Goal: Task Accomplishment & Management: Manage account settings

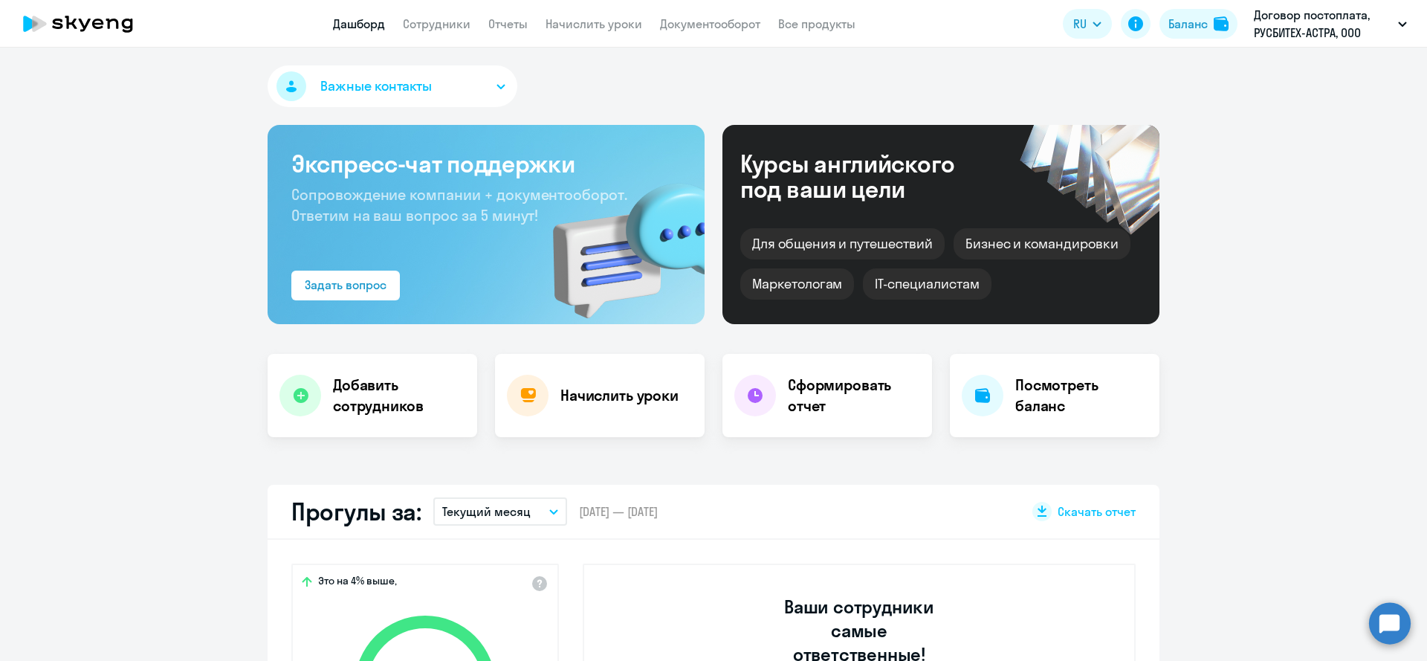
select select "30"
click at [1320, 28] on p "Договор постоплата, РУСБИТЕХ-АСТРА, ООО" at bounding box center [1323, 24] width 138 height 36
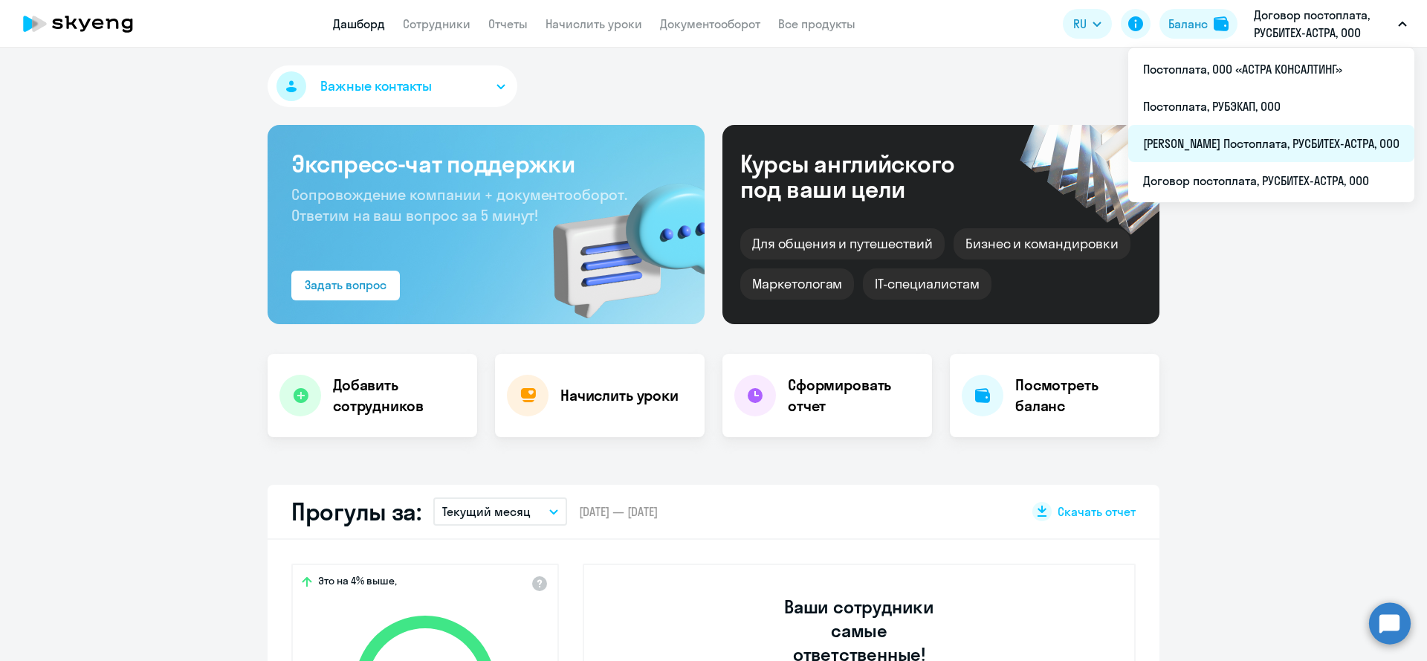
click at [1267, 153] on li "[PERSON_NAME] Постоплата, РУСБИТЕХ-АСТРА, ООО" at bounding box center [1271, 143] width 286 height 37
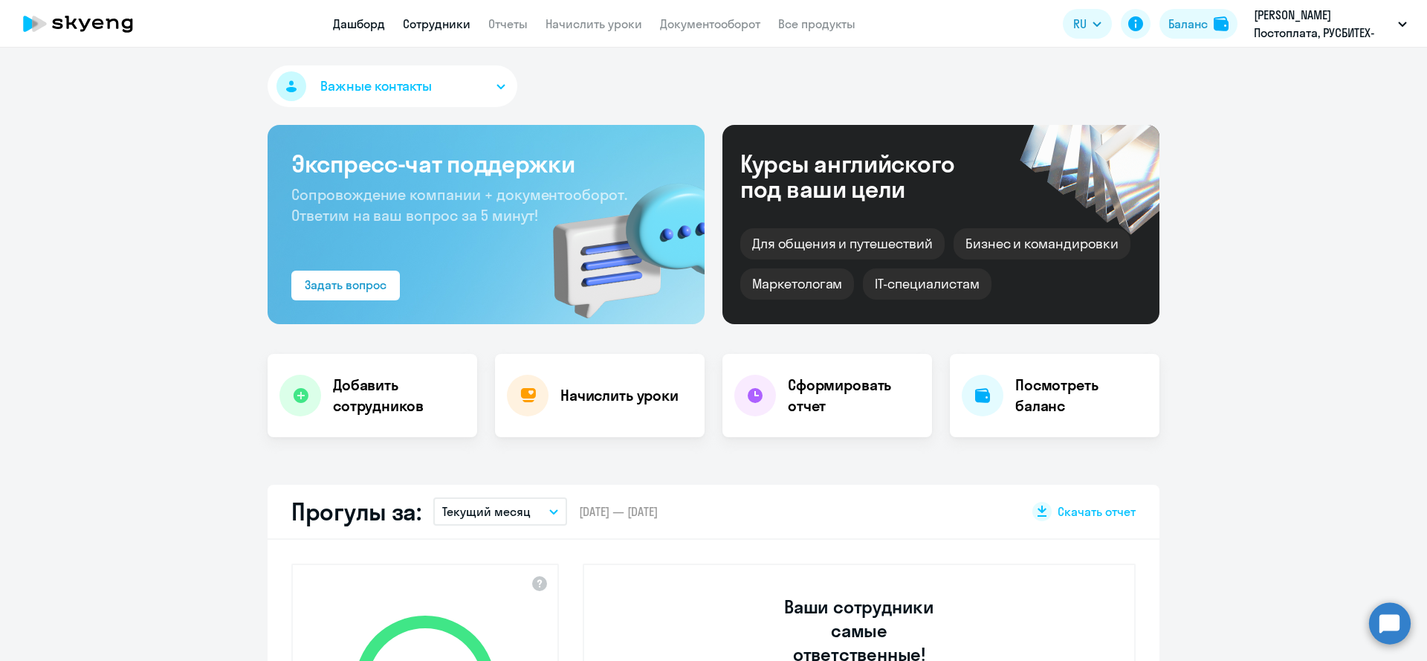
click at [441, 30] on link "Сотрудники" at bounding box center [437, 23] width 68 height 15
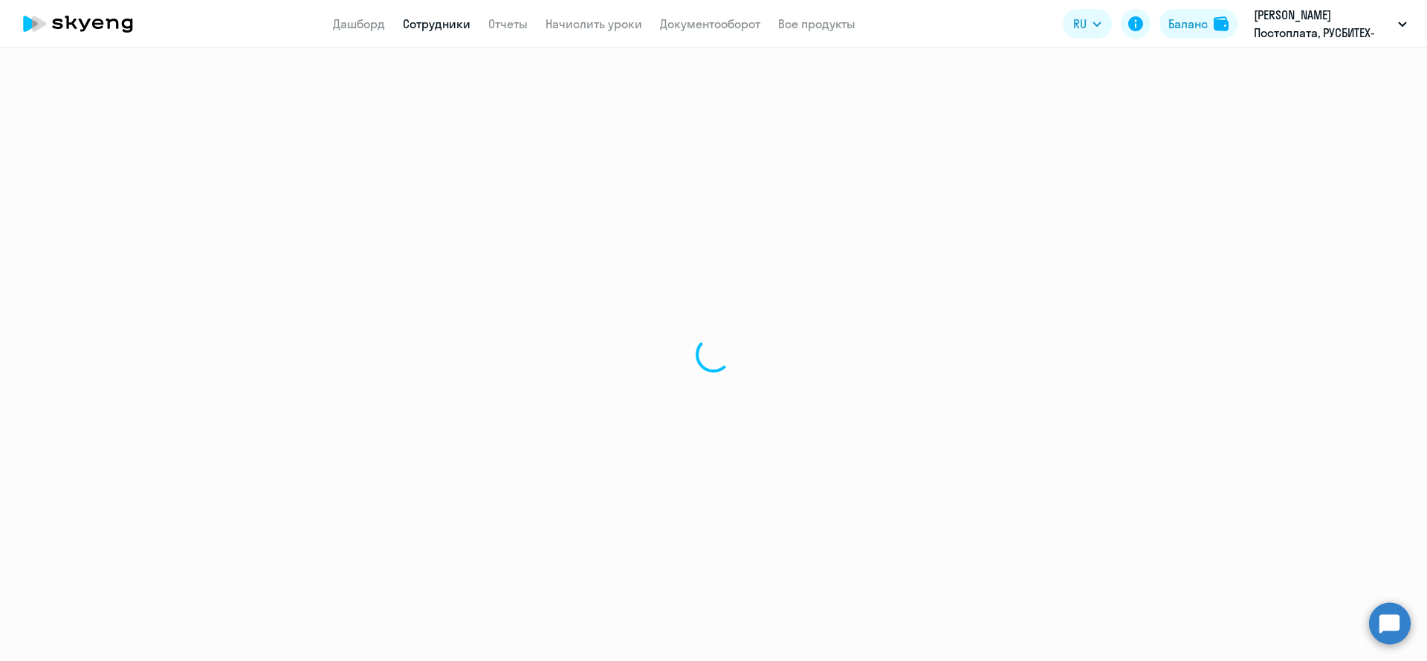
select select "30"
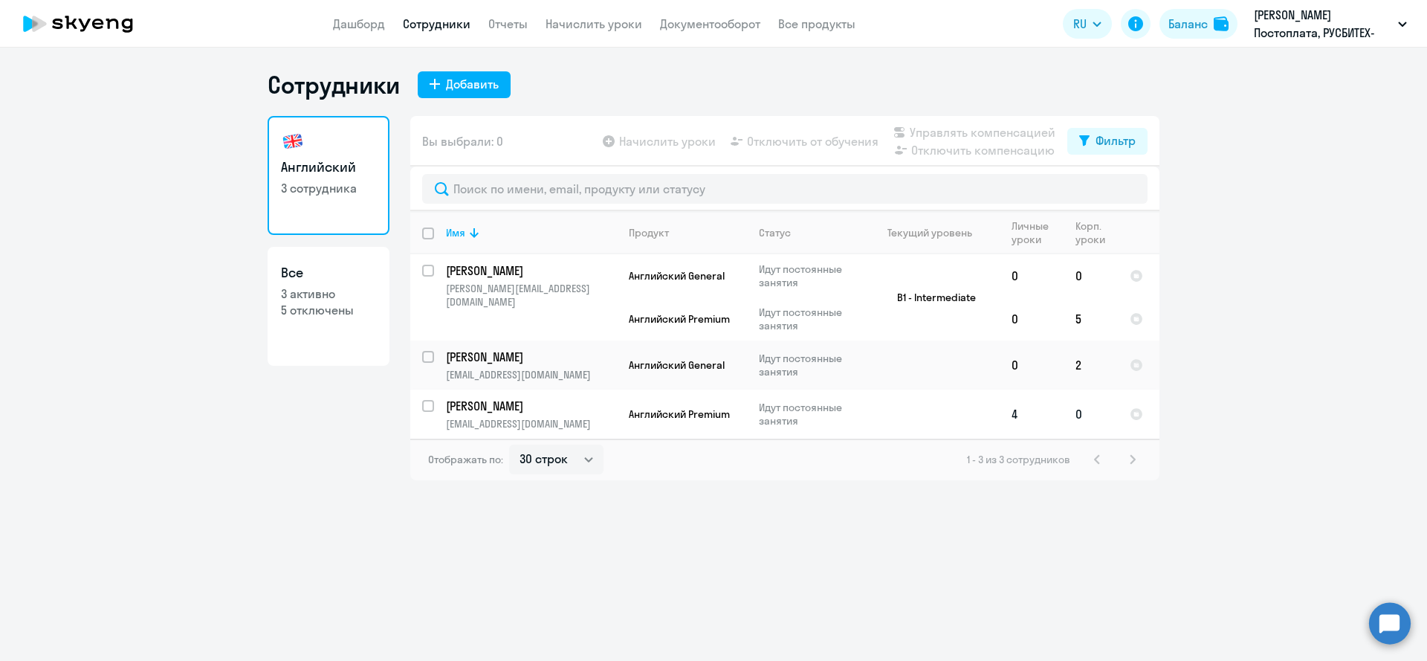
click at [423, 406] on input "select row 26494101" at bounding box center [437, 415] width 30 height 30
checkbox input "true"
click at [659, 148] on span "Начислить уроки" at bounding box center [667, 141] width 97 height 18
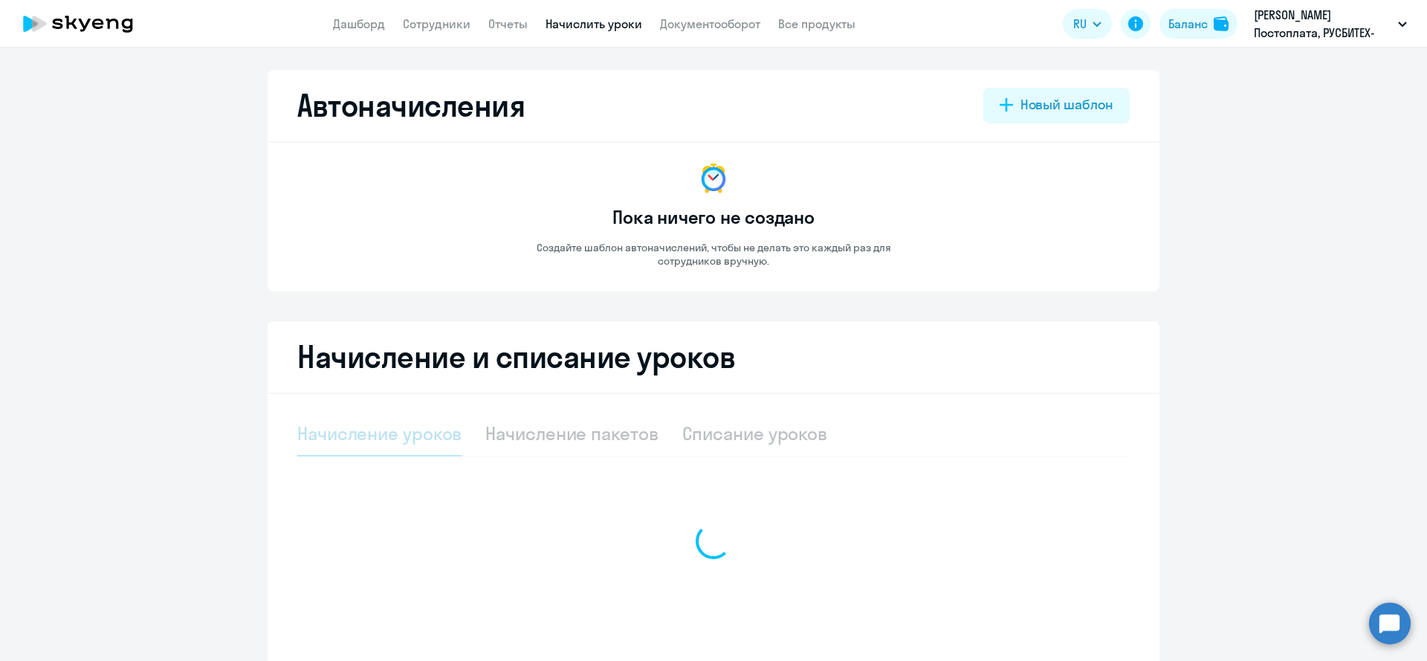
select select "10"
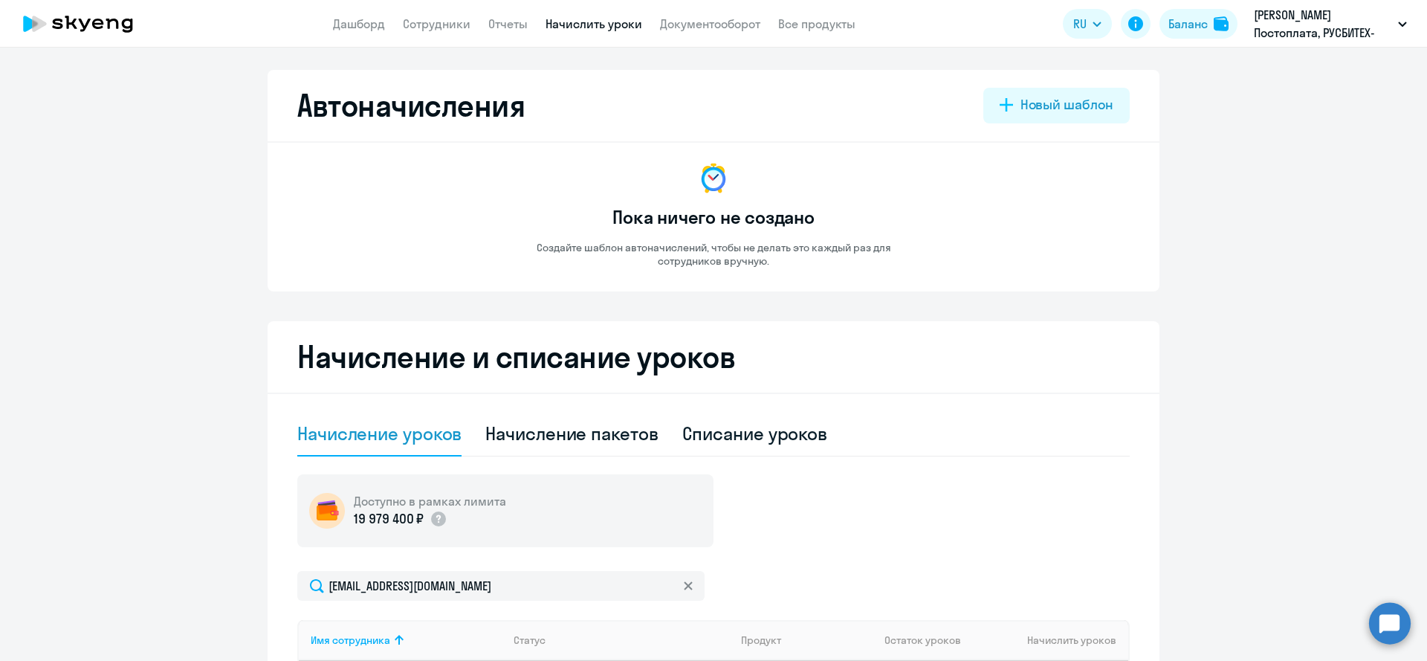
scroll to position [254, 0]
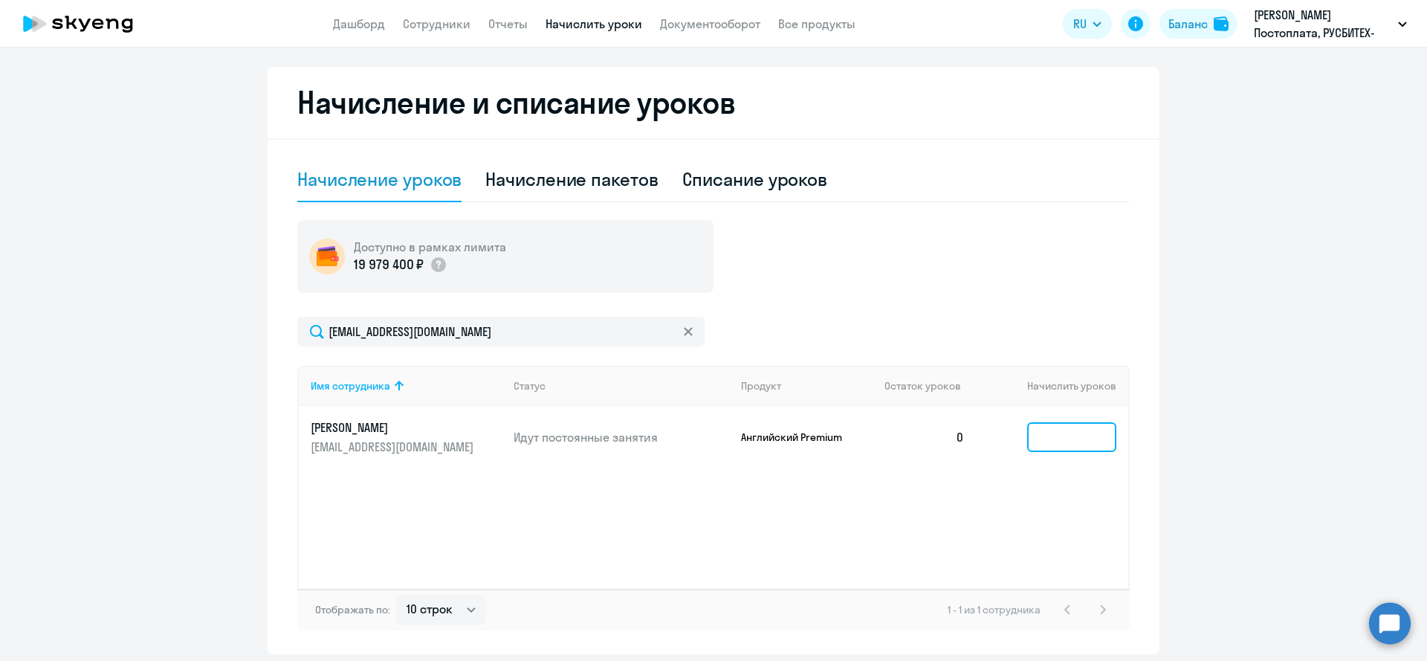
click at [1062, 430] on input at bounding box center [1071, 437] width 89 height 30
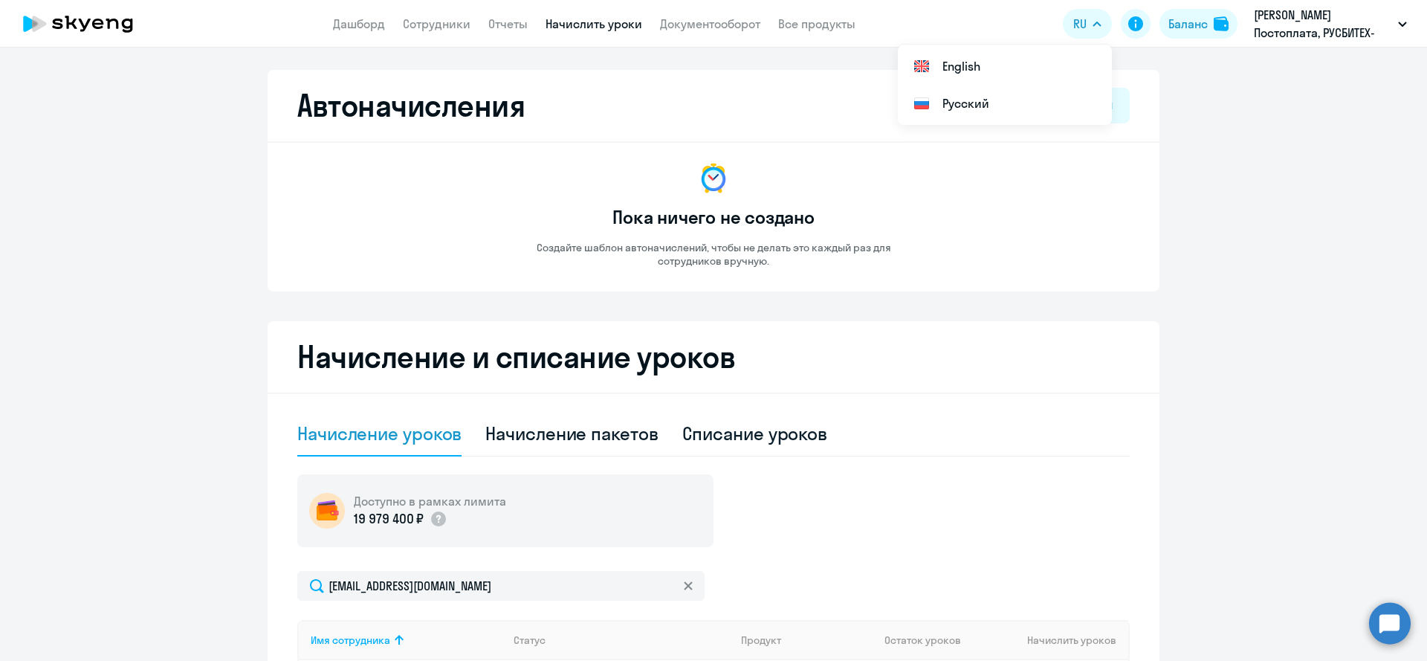
click at [870, 173] on div "Пока ничего не создано Создайте шаблон автоначислений, чтобы не делать это кажд…" at bounding box center [713, 214] width 416 height 107
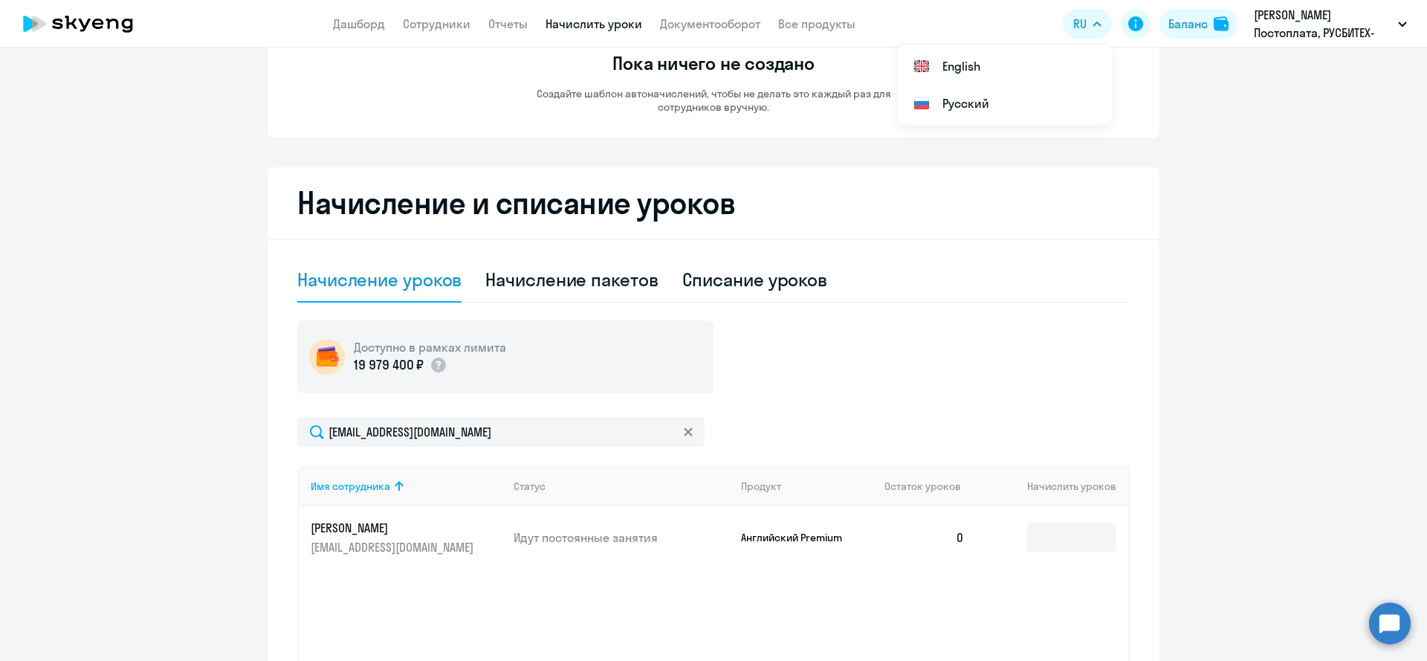
scroll to position [307, 0]
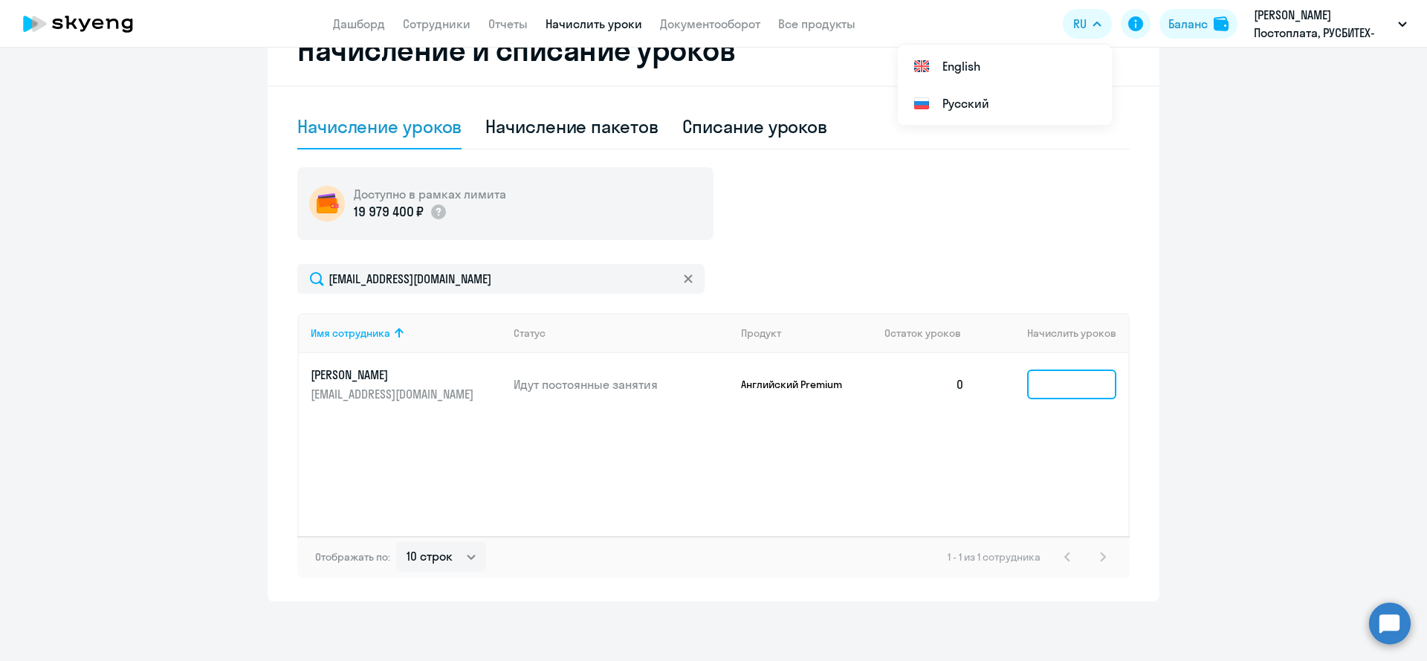
click at [1093, 378] on input at bounding box center [1071, 384] width 89 height 30
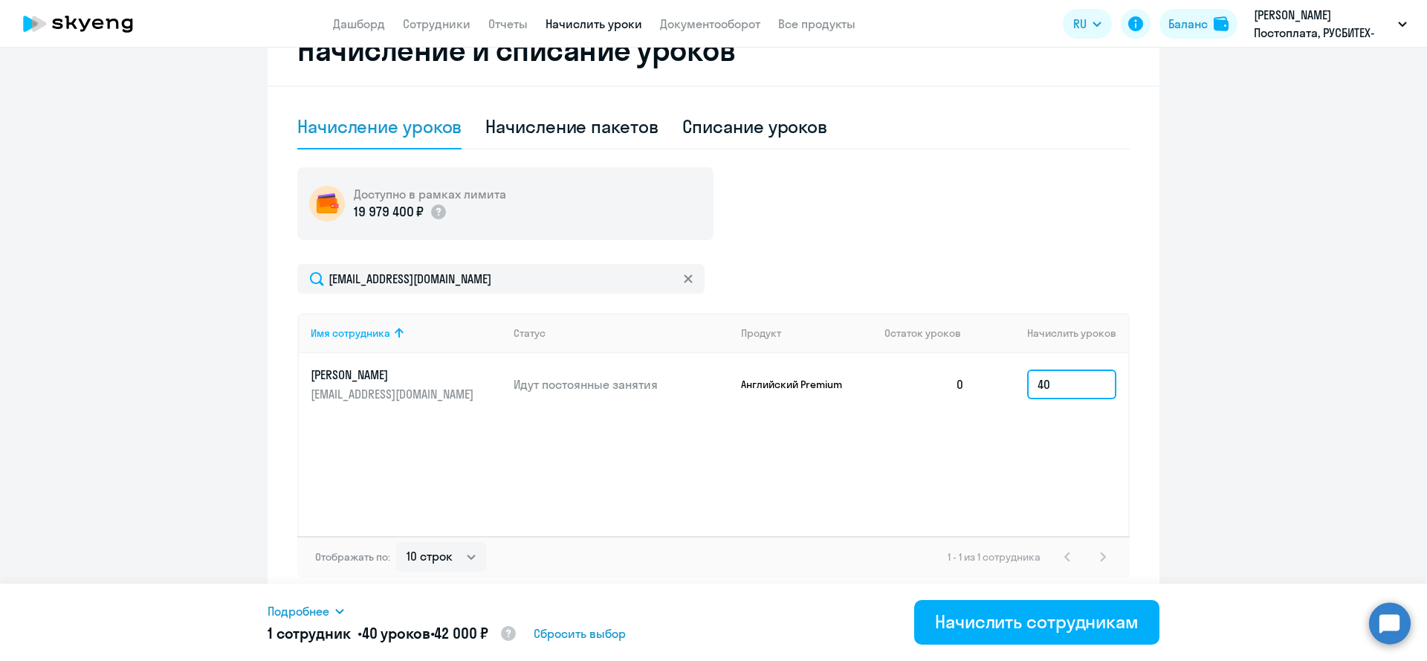
type input "40"
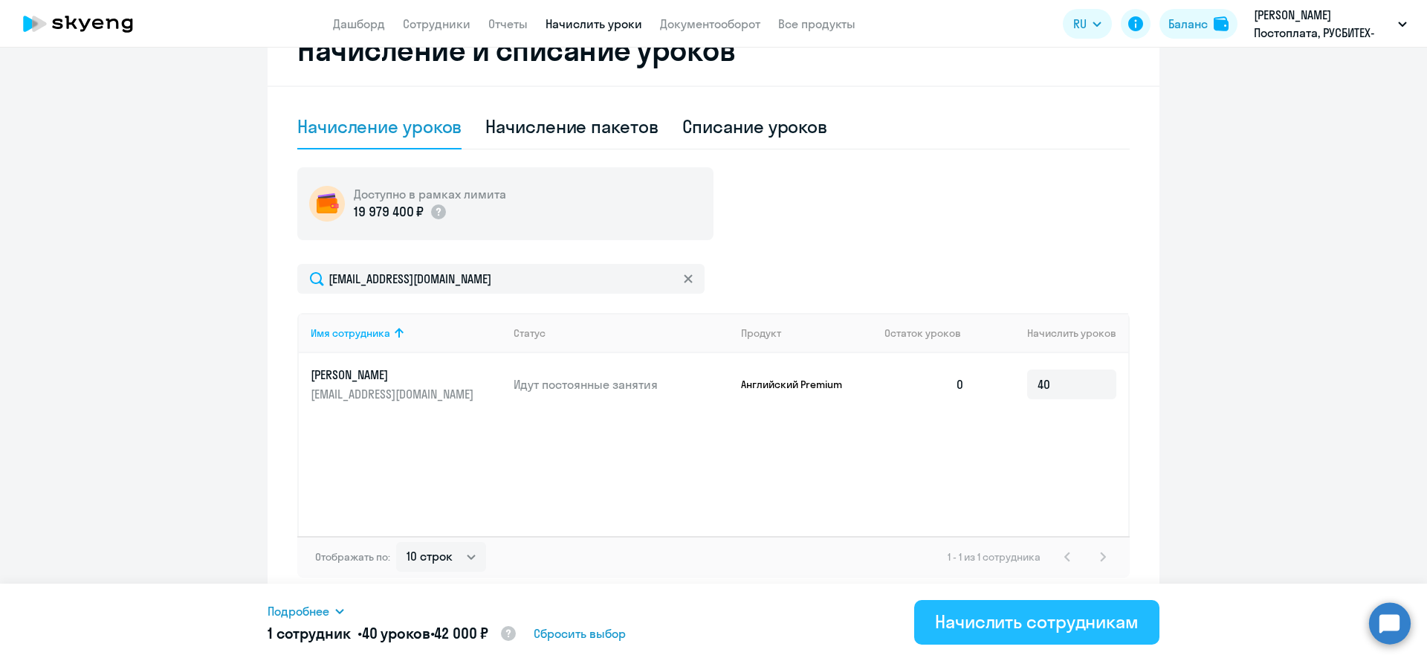
click at [960, 630] on div "Начислить сотрудникам" at bounding box center [1037, 622] width 204 height 24
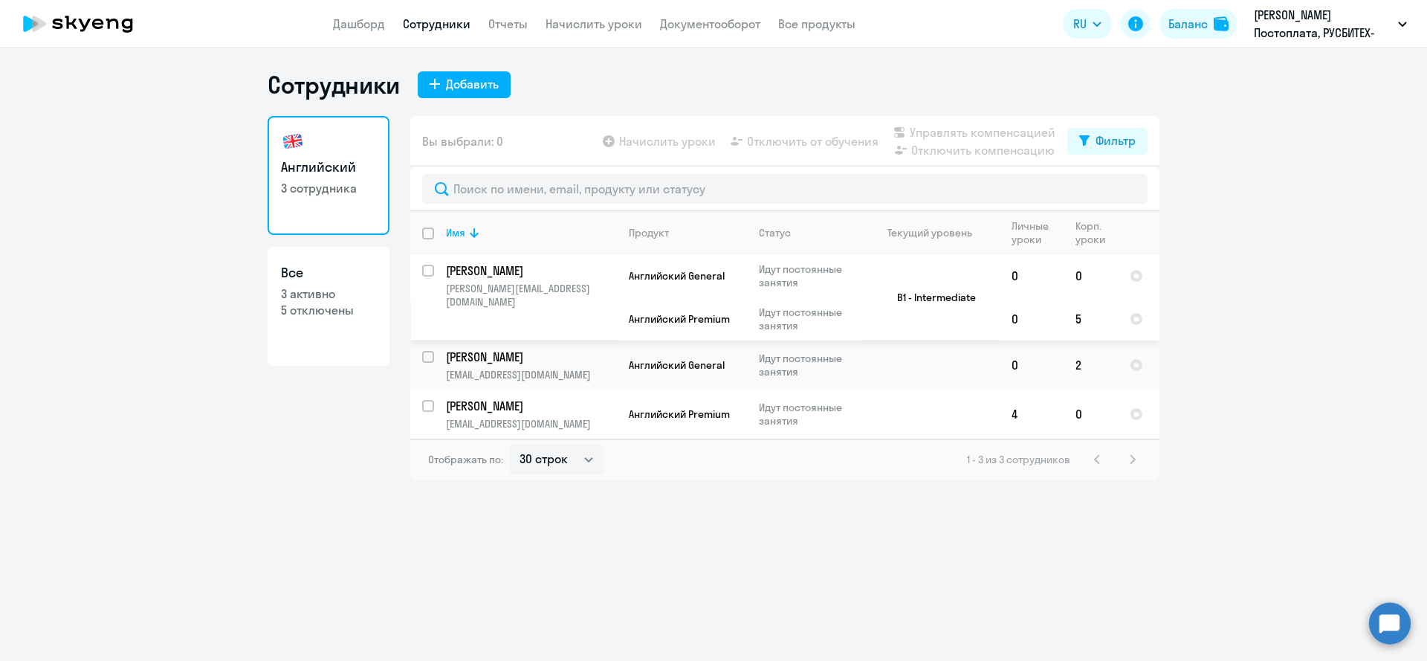
select select "30"
click at [889, 408] on td at bounding box center [931, 414] width 138 height 49
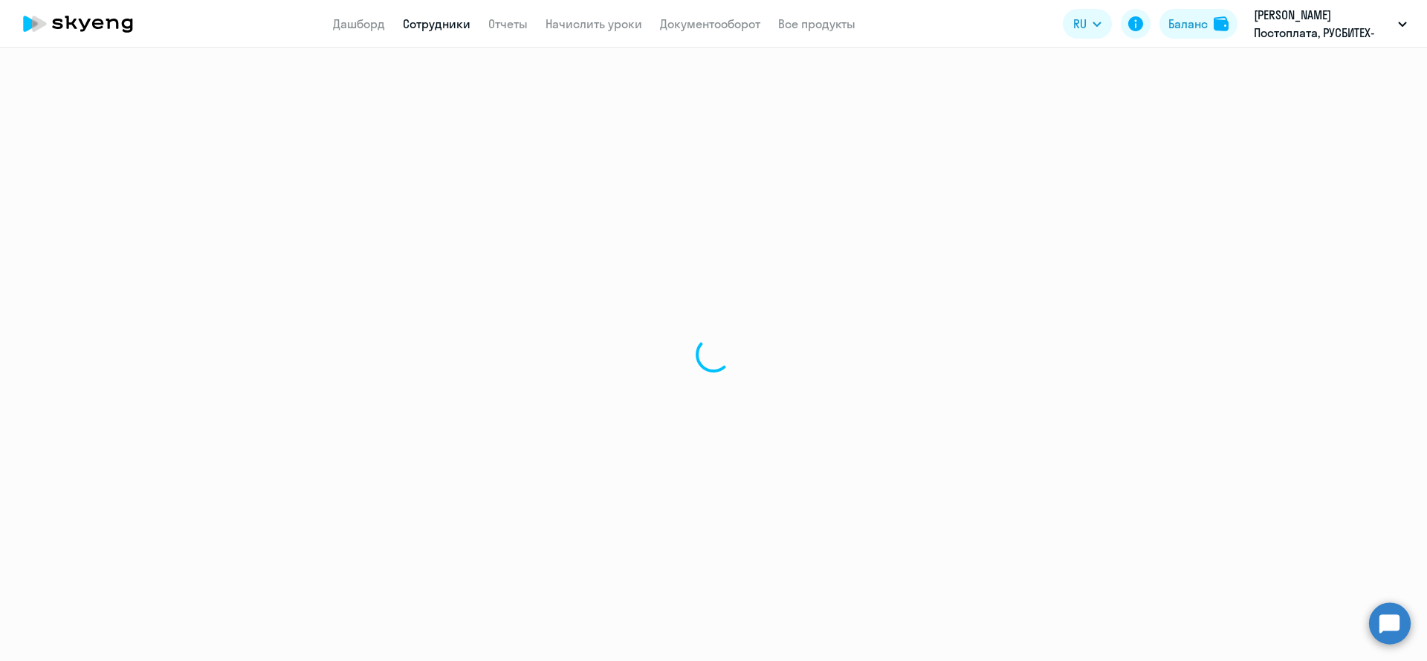
select select "english"
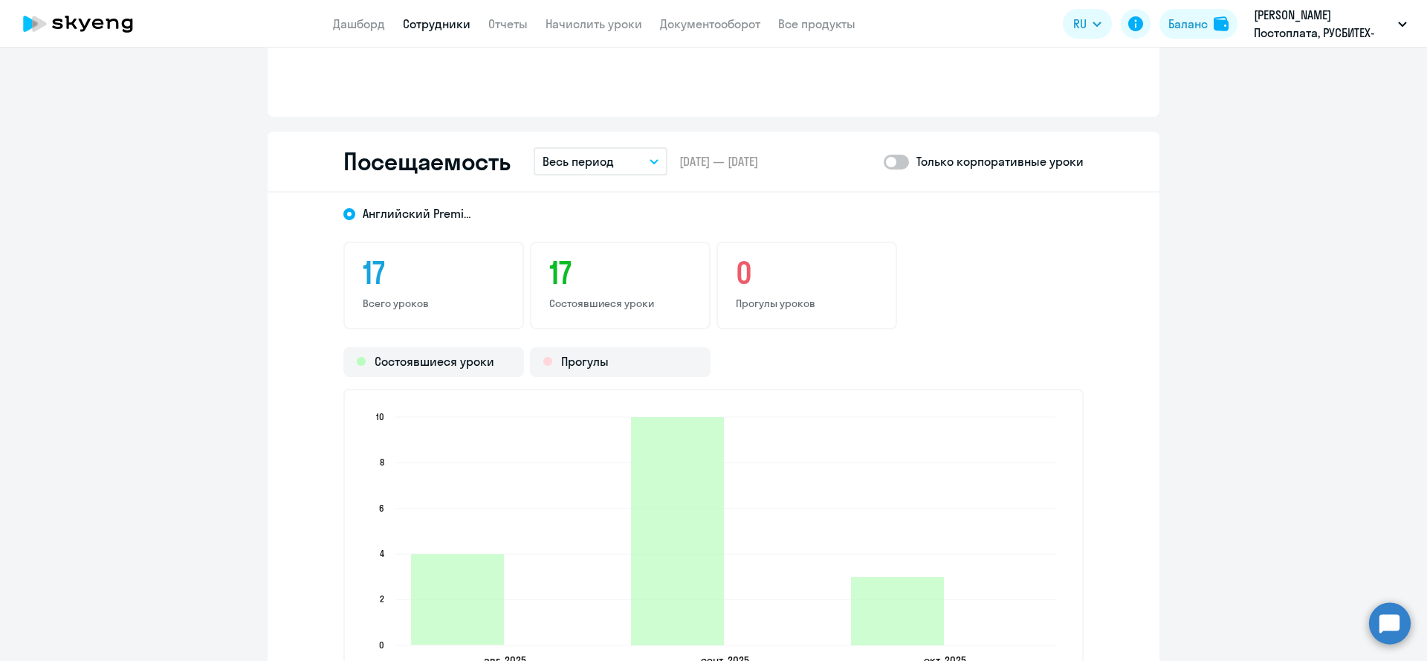
scroll to position [1441, 0]
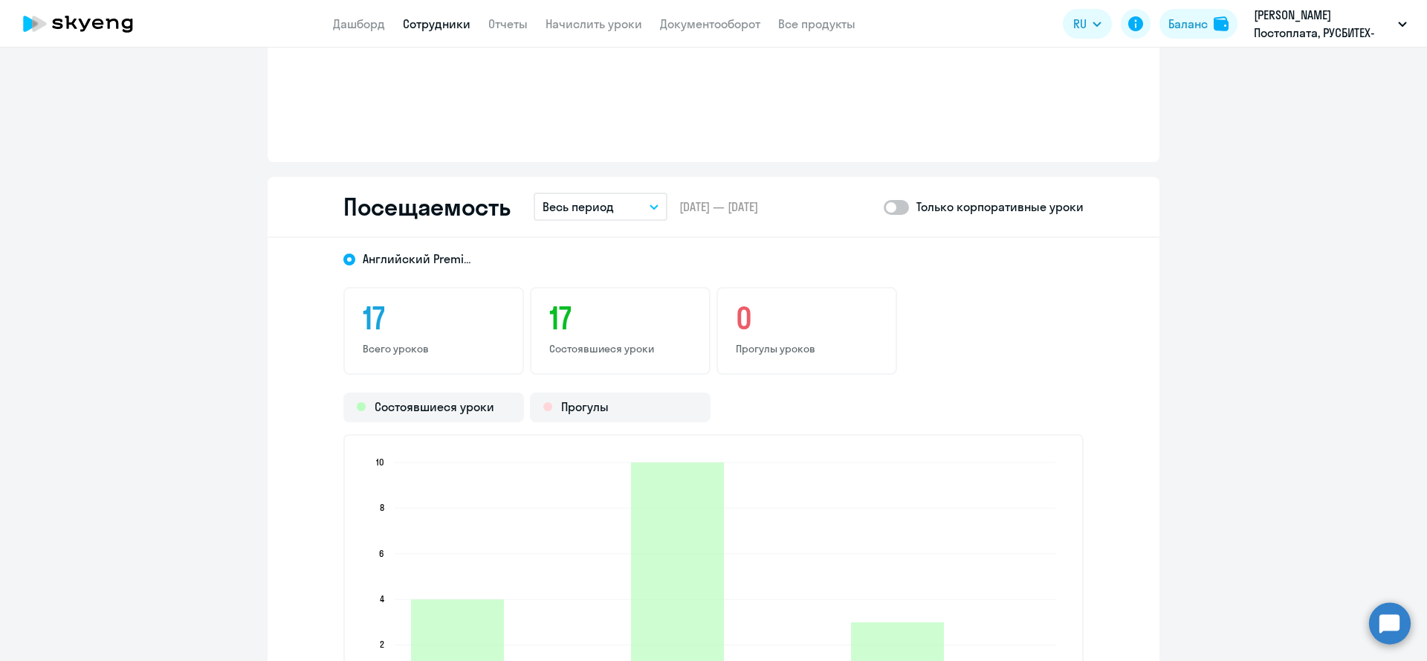
click at [918, 203] on p "Только корпоративные уроки" at bounding box center [1000, 207] width 167 height 18
click at [905, 209] on span at bounding box center [896, 207] width 25 height 15
click at [884, 207] on input "checkbox" at bounding box center [883, 207] width 1 height 1
checkbox input "true"
click at [642, 207] on button "Весь период" at bounding box center [601, 207] width 134 height 28
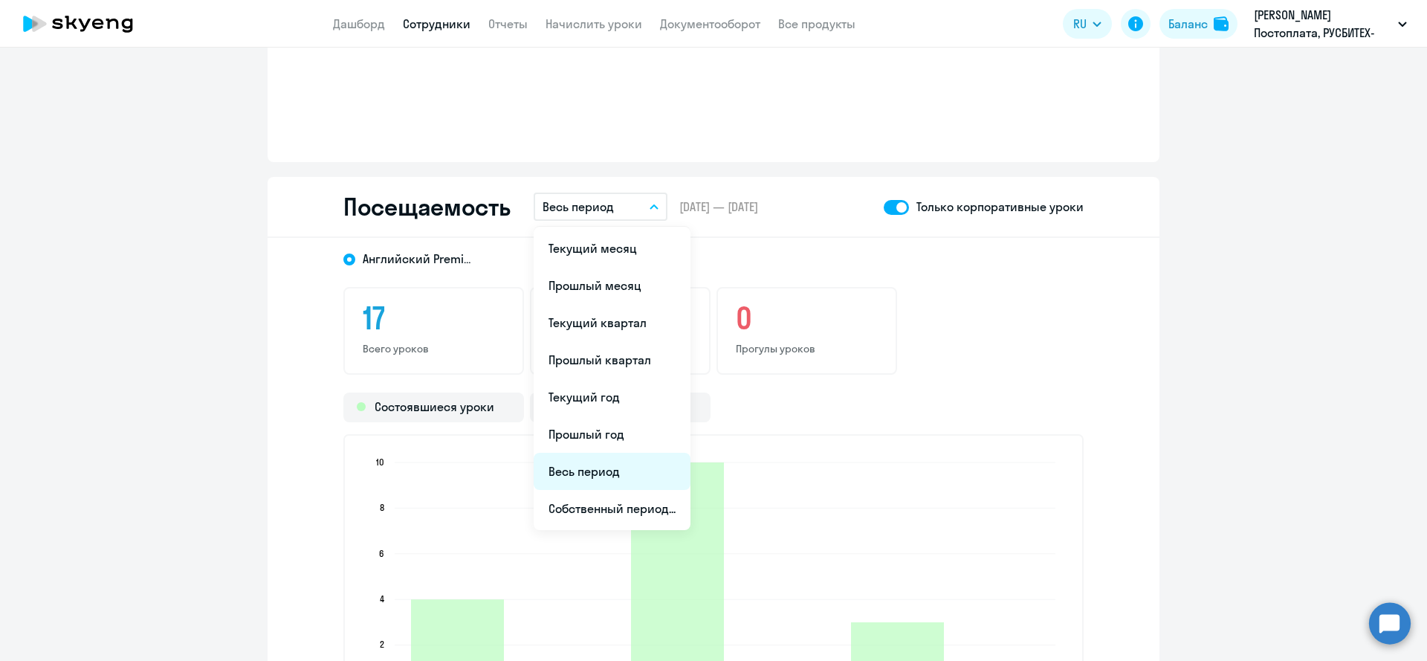
click at [603, 465] on li "Весь период" at bounding box center [612, 471] width 157 height 37
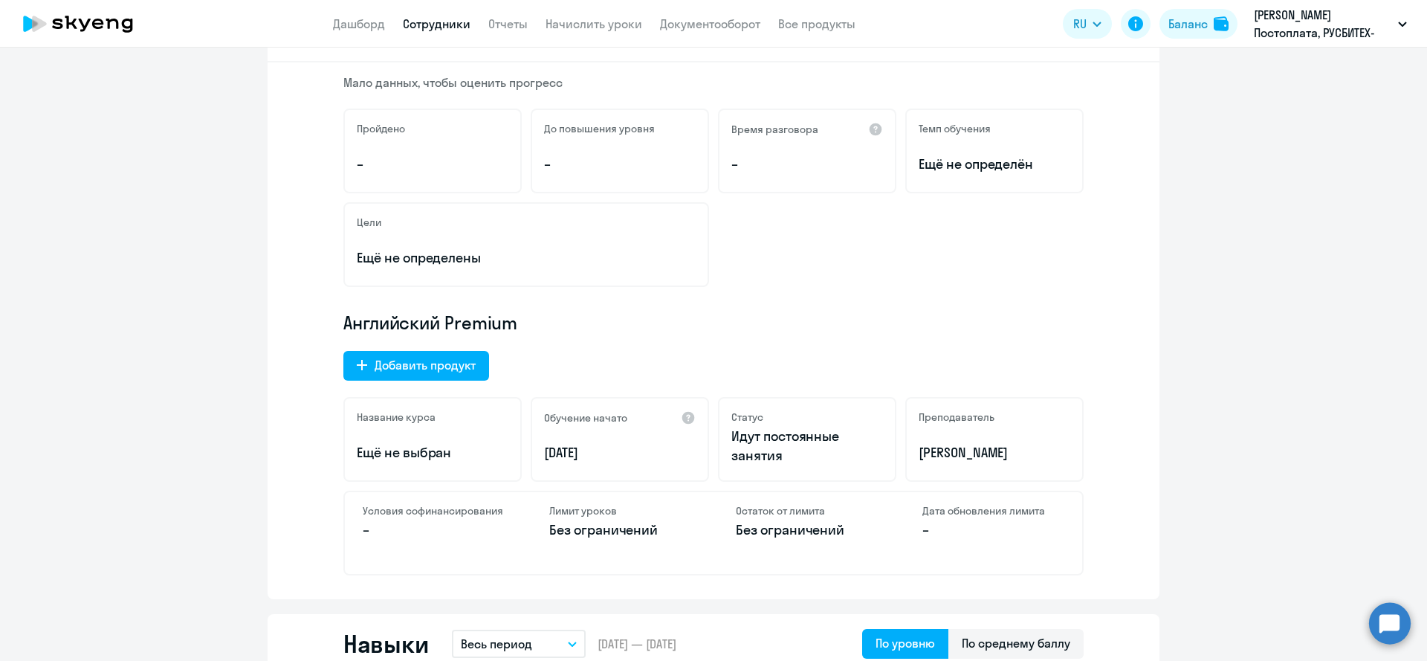
scroll to position [254, 0]
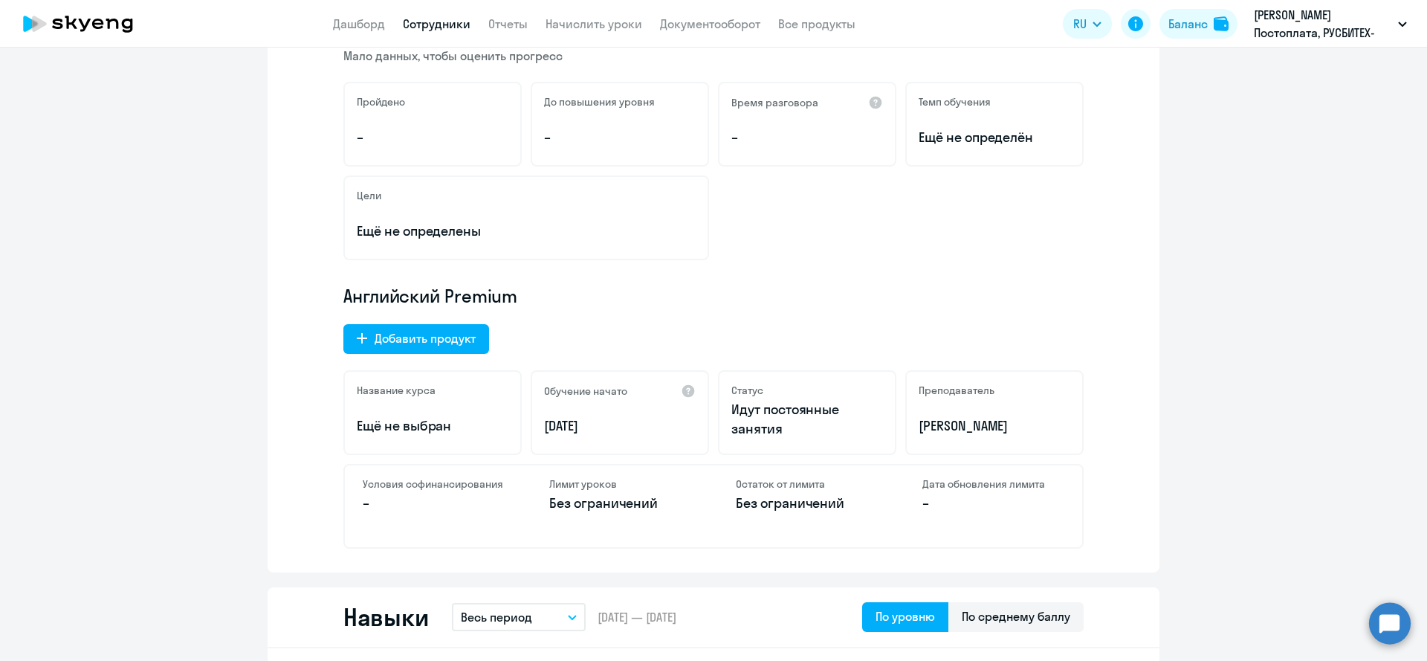
click at [485, 296] on span "Английский Premium" at bounding box center [430, 296] width 174 height 24
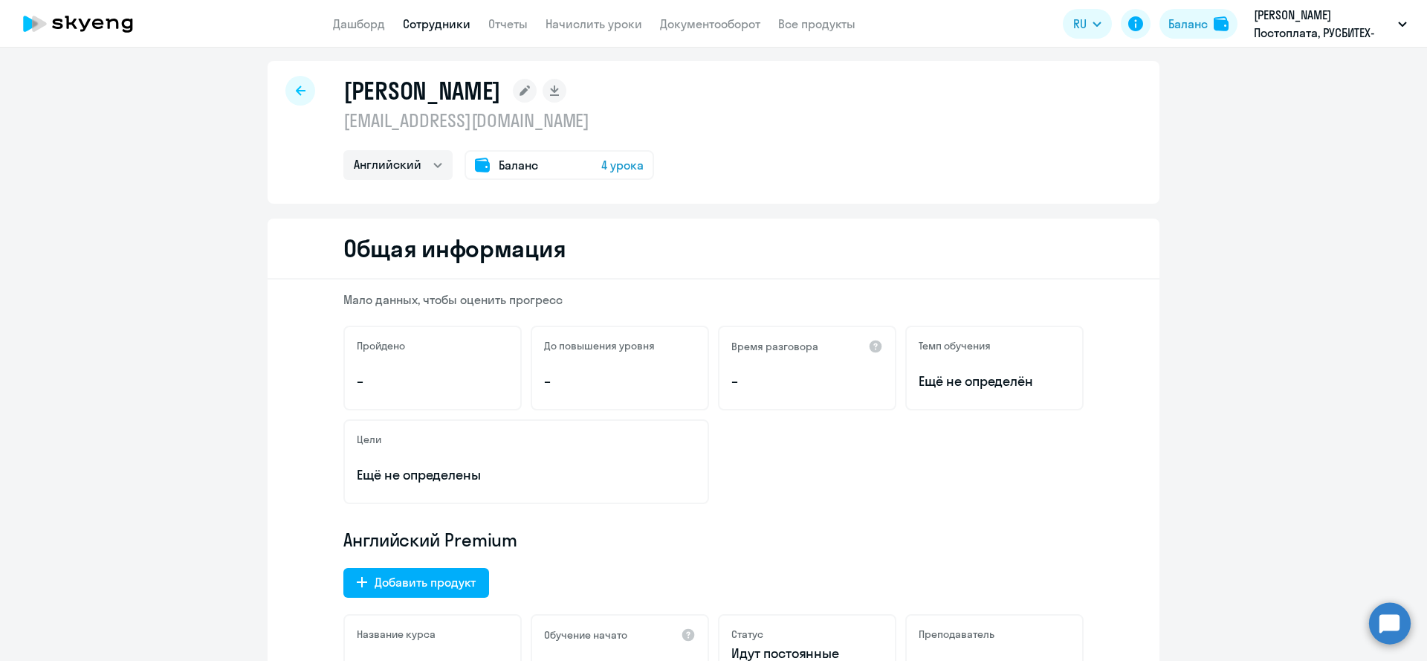
scroll to position [0, 0]
